Goal: Transaction & Acquisition: Purchase product/service

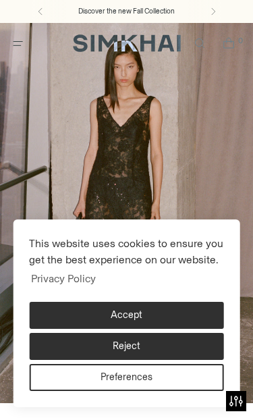
click at [172, 314] on button "Accept" at bounding box center [126, 315] width 195 height 27
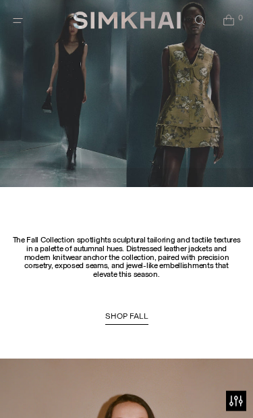
scroll to position [824, 0]
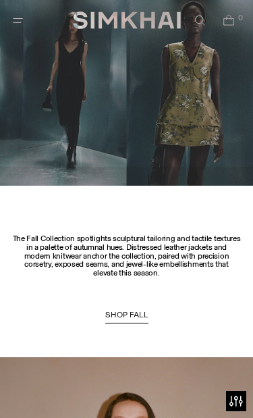
click at [138, 320] on link "SHOP FALL" at bounding box center [126, 317] width 43 height 14
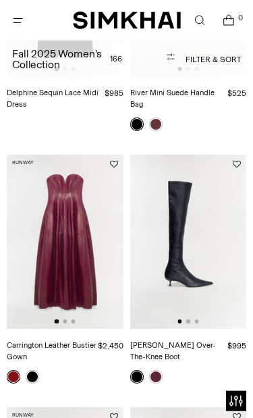
scroll to position [247, 0]
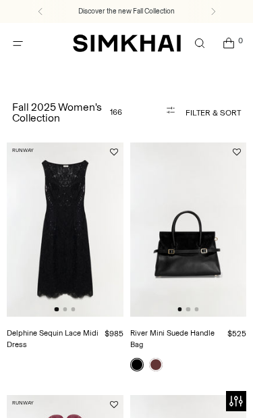
click at [202, 46] on icon "Open search modal" at bounding box center [200, 44] width 6 height 6
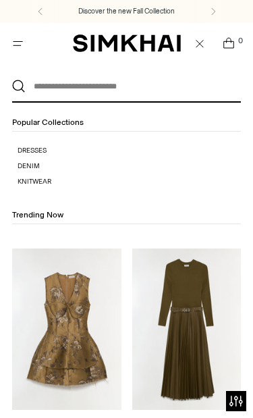
click at [78, 88] on input "text" at bounding box center [124, 87] width 197 height 30
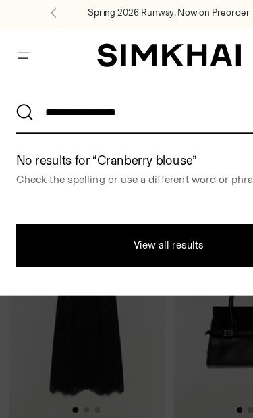
type input "**********"
click at [19, 84] on button "Search" at bounding box center [19, 87] width 14 height 14
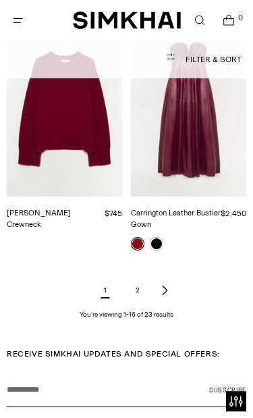
scroll to position [1926, 0]
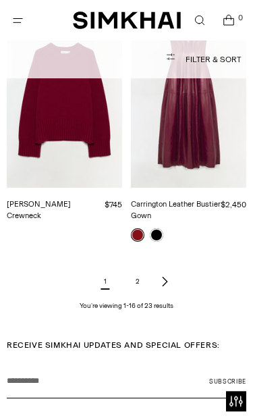
click at [171, 268] on link "Next page of results" at bounding box center [165, 281] width 16 height 27
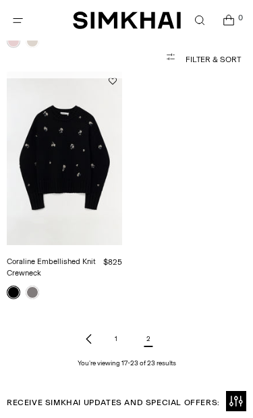
scroll to position [948, 0]
